Goal: Task Accomplishment & Management: Complete application form

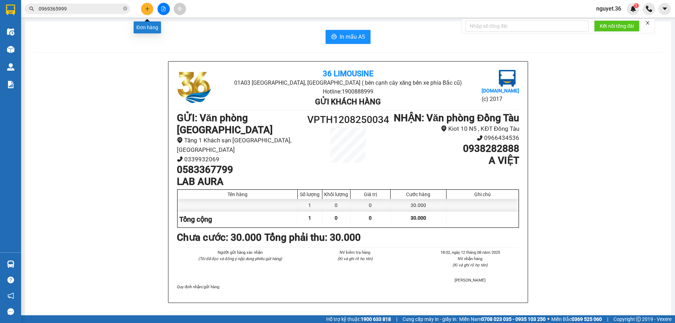
click at [146, 8] on icon "plus" at bounding box center [147, 8] width 5 height 5
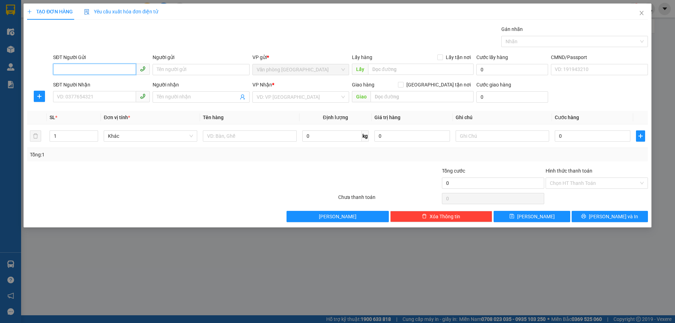
click at [85, 70] on input "SĐT Người Gửi" at bounding box center [94, 69] width 83 height 11
type input "0976869789"
click at [167, 66] on input "Người gửi" at bounding box center [201, 69] width 97 height 11
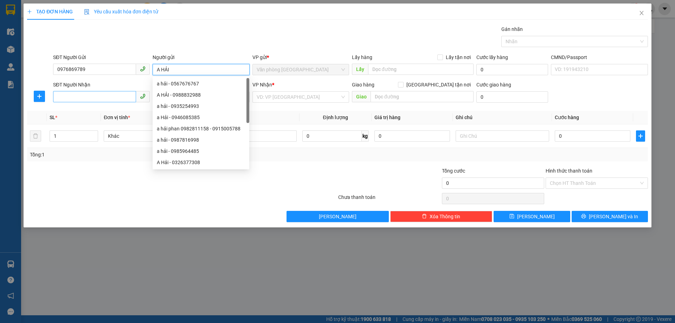
type input "A HẢI"
click at [120, 97] on input "SĐT Người Nhận" at bounding box center [94, 96] width 83 height 11
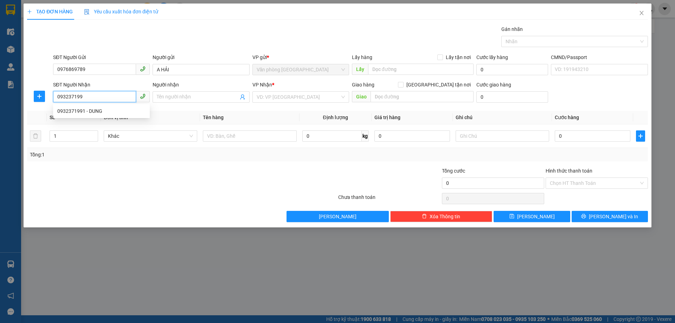
type input "0932371991"
click at [70, 108] on div "0932371991 - DUNG" at bounding box center [101, 111] width 88 height 8
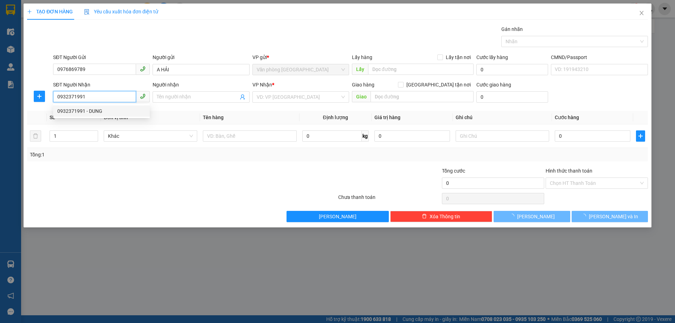
type input "DUNG"
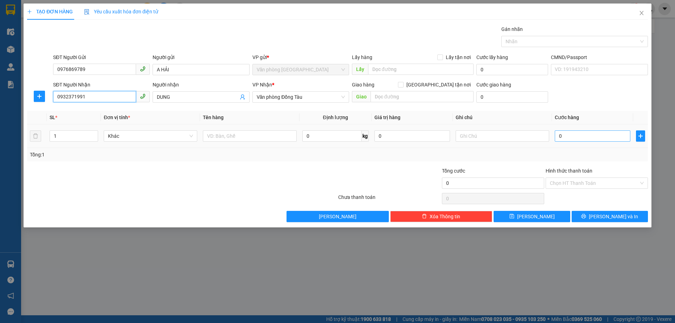
type input "0932371991"
click at [585, 134] on input "0" at bounding box center [593, 135] width 76 height 11
type input "5"
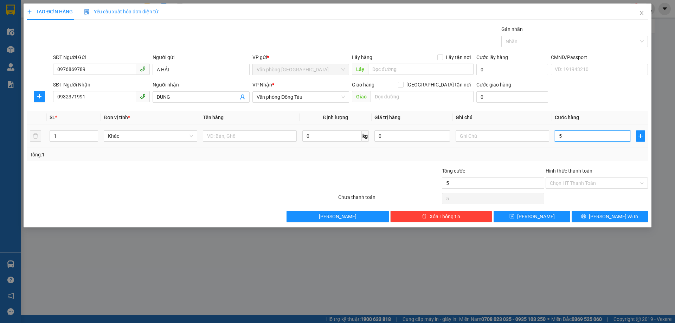
type input "50"
type input "500"
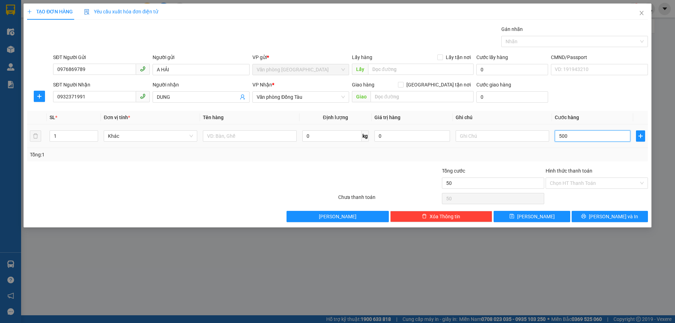
type input "500"
type input "5.000"
type input "50.000"
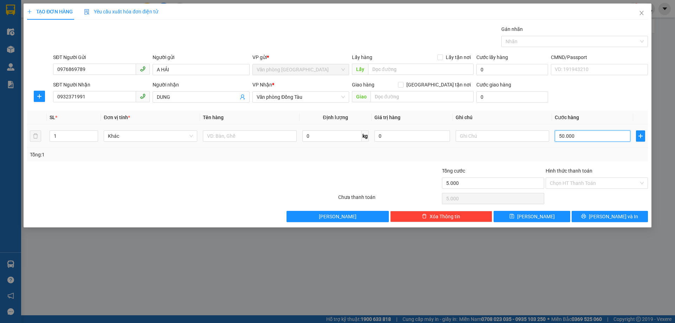
type input "50.000"
click at [583, 182] on input "Hình thức thanh toán" at bounding box center [594, 183] width 89 height 11
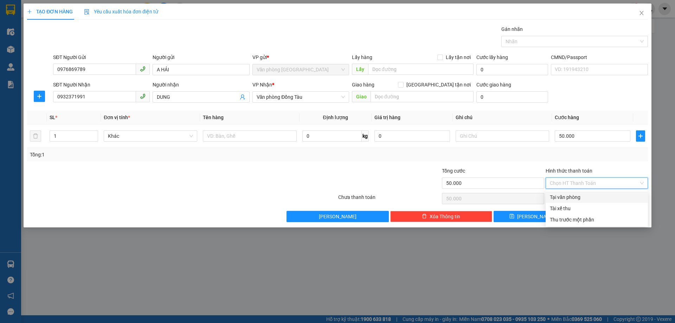
click at [561, 198] on div "Tại văn phòng" at bounding box center [597, 197] width 94 height 8
type input "0"
click at [583, 214] on button "[PERSON_NAME] và In" at bounding box center [610, 216] width 76 height 11
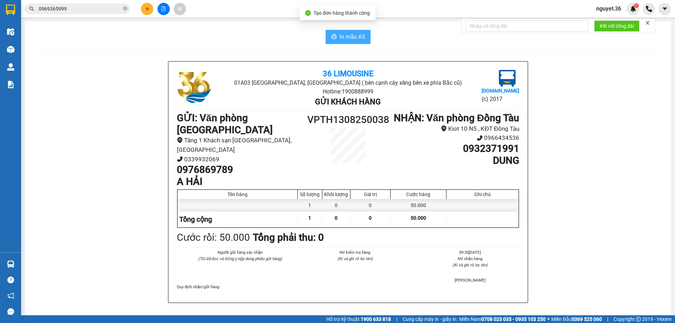
click at [346, 34] on span "In mẫu A5" at bounding box center [352, 36] width 25 height 9
click at [145, 8] on icon "plus" at bounding box center [147, 8] width 5 height 5
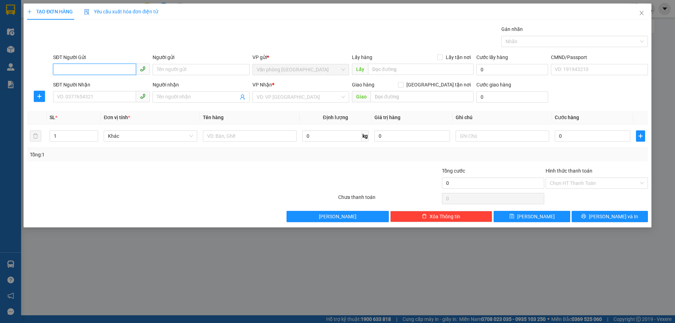
click at [118, 70] on input "SĐT Người Gửi" at bounding box center [94, 69] width 83 height 11
click at [100, 85] on div "0983117017 - a huy" at bounding box center [101, 84] width 88 height 8
type input "0983117017"
type input "a huy"
type input "0983117017"
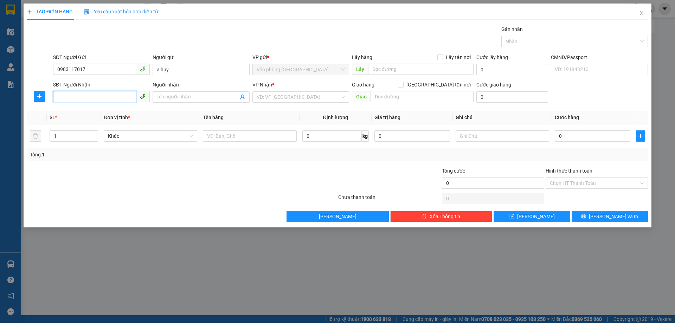
click at [86, 96] on input "SĐT Người Nhận" at bounding box center [94, 96] width 83 height 11
click at [89, 109] on div "0932883286 - A QUANG" at bounding box center [101, 111] width 88 height 8
type input "0932883286"
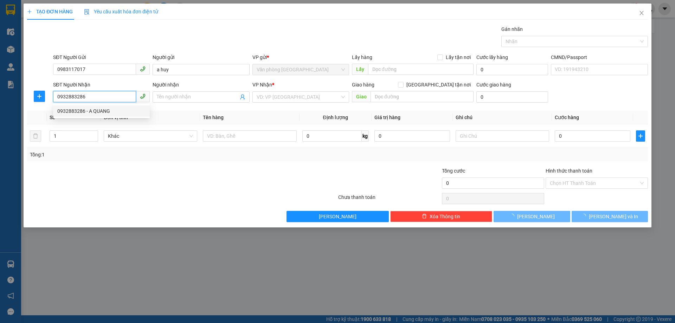
type input "A QUANG"
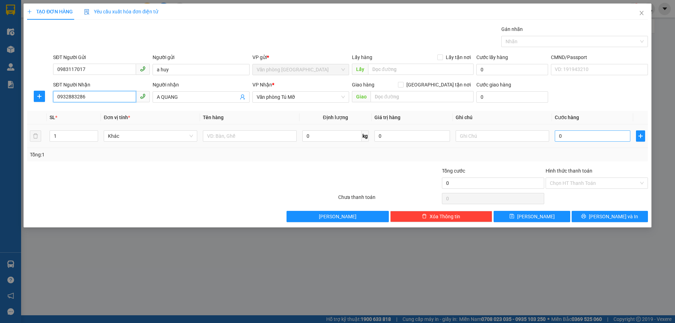
type input "0932883286"
click at [582, 135] on input "0" at bounding box center [593, 135] width 76 height 11
type input "3"
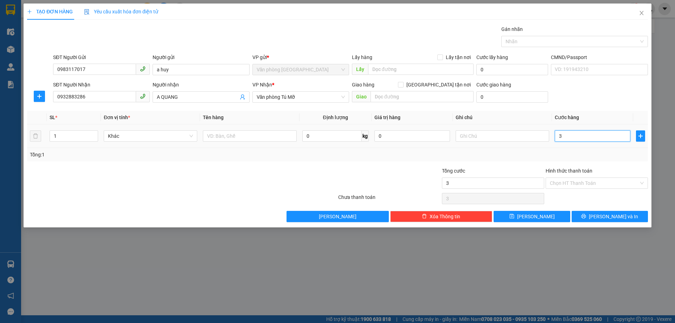
type input "30"
type input "300"
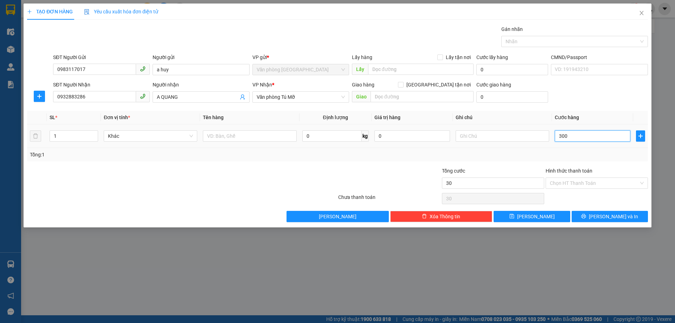
type input "300"
type input "3.000"
type input "30.000"
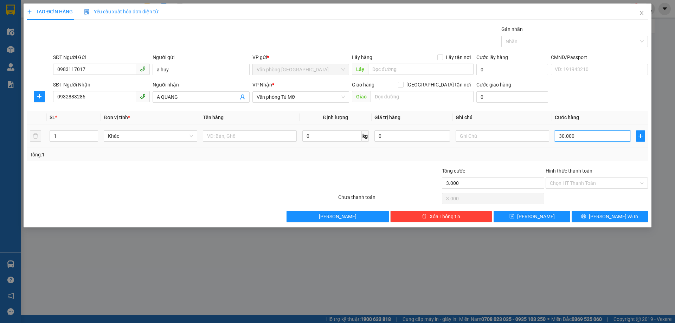
type input "30.000"
click at [572, 181] on input "Hình thức thanh toán" at bounding box center [594, 183] width 89 height 11
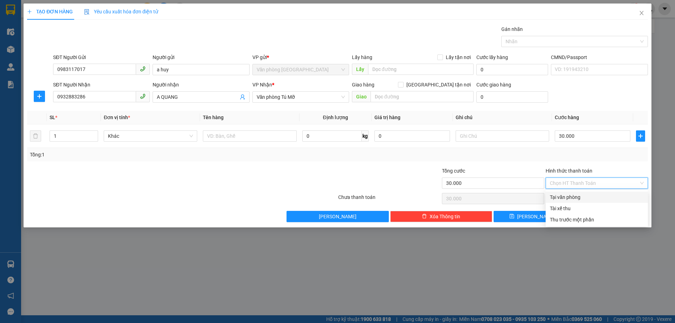
click at [578, 195] on div "Tại văn phòng" at bounding box center [597, 197] width 94 height 8
type input "0"
click at [588, 215] on button "[PERSON_NAME] và In" at bounding box center [610, 216] width 76 height 11
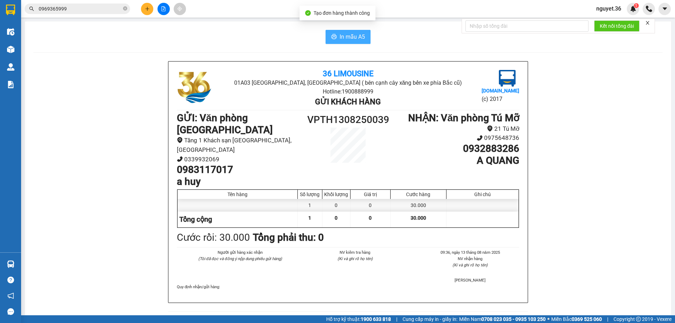
click at [336, 34] on button "In mẫu A5" at bounding box center [348, 37] width 45 height 14
click at [147, 9] on icon "plus" at bounding box center [147, 8] width 5 height 5
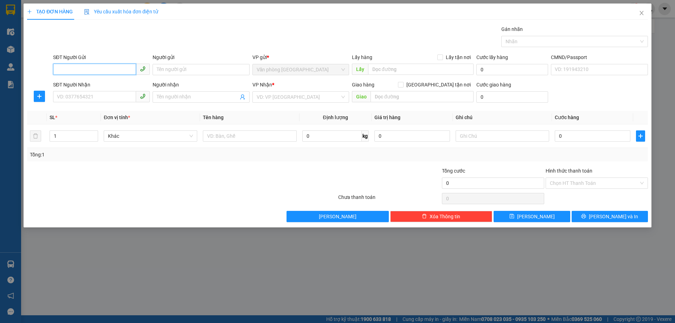
click at [95, 68] on input "SĐT Người Gửi" at bounding box center [94, 69] width 83 height 11
click at [92, 82] on div "0983117017 - a huy" at bounding box center [101, 84] width 88 height 8
type input "0983117017"
type input "a huy"
type input "0983117017"
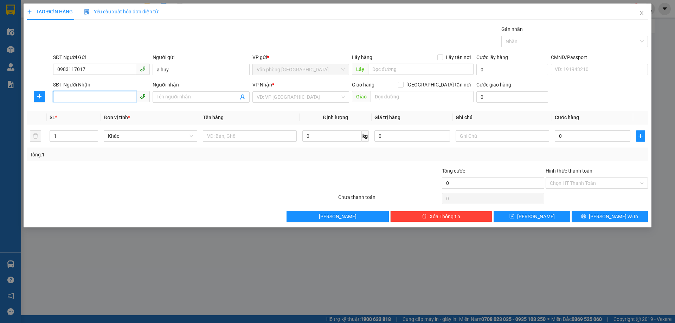
click at [81, 93] on input "SĐT Người Nhận" at bounding box center [94, 96] width 83 height 11
click at [103, 110] on div "0966178157 - A HÀ" at bounding box center [101, 111] width 88 height 8
type input "0966178157"
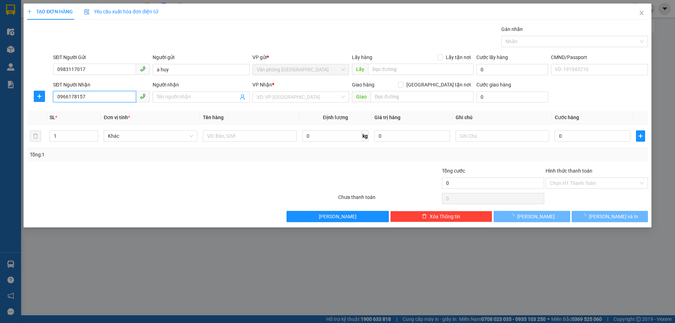
type input "A HÀ"
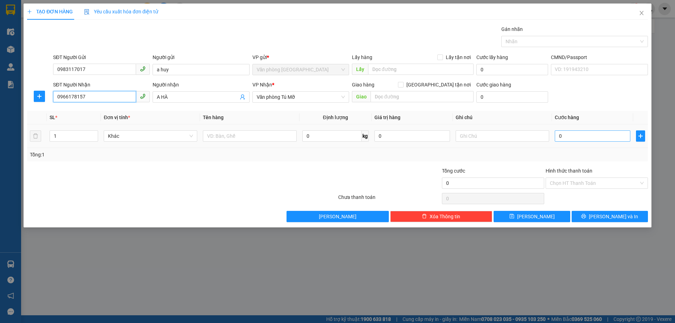
type input "0966178157"
click at [570, 133] on input "0" at bounding box center [593, 135] width 76 height 11
type input "3"
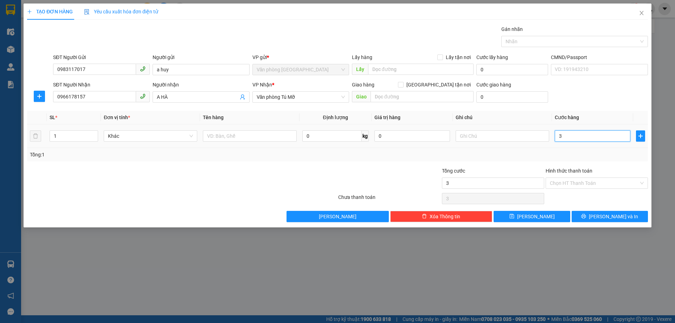
type input "30"
type input "300"
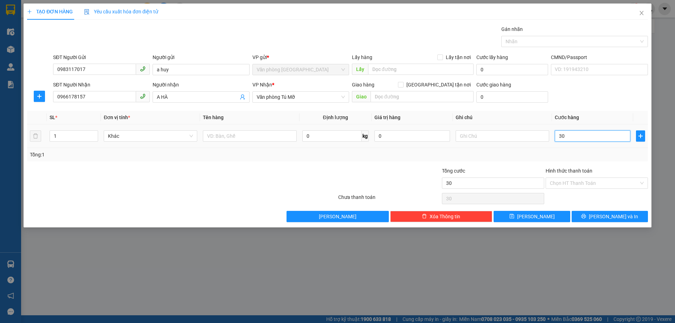
type input "300"
type input "3.000"
type input "30.000"
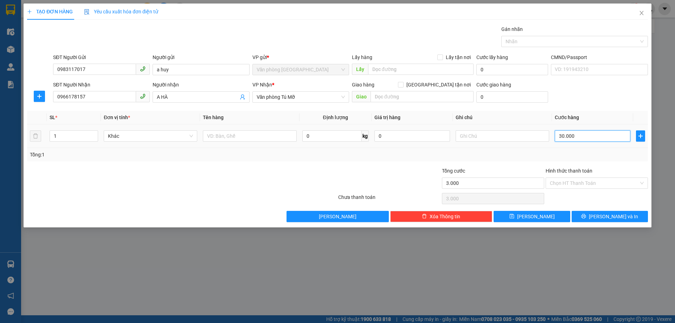
type input "30.000"
click at [573, 179] on input "Hình thức thanh toán" at bounding box center [594, 183] width 89 height 11
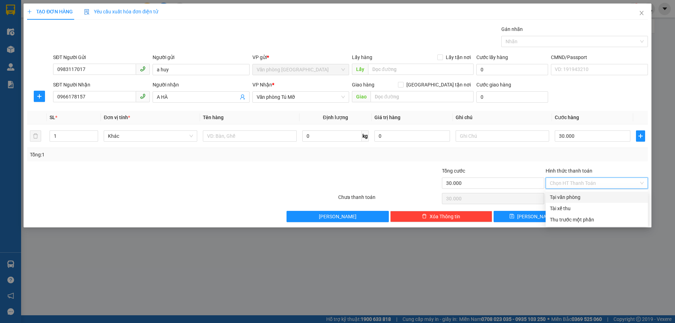
click at [579, 196] on div "Tại văn phòng" at bounding box center [597, 197] width 94 height 8
type input "0"
drag, startPoint x: 602, startPoint y: 216, endPoint x: 524, endPoint y: 156, distance: 98.0
click at [602, 216] on button "[PERSON_NAME] và In" at bounding box center [610, 216] width 76 height 11
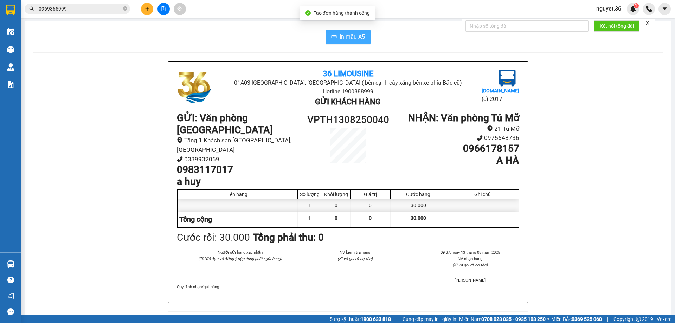
click at [352, 38] on span "In mẫu A5" at bounding box center [352, 36] width 25 height 9
